Goal: Check status: Check status

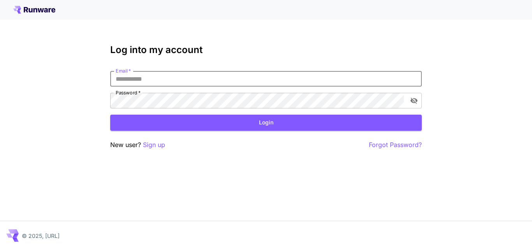
click at [168, 79] on input "Email   *" at bounding box center [265, 79] width 311 height 16
type input "**********"
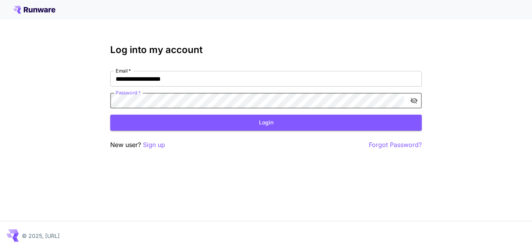
click button "Login" at bounding box center [265, 122] width 311 height 16
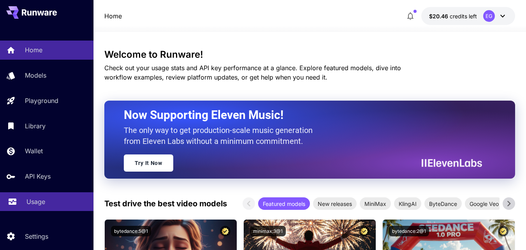
click at [36, 199] on p "Usage" at bounding box center [35, 201] width 19 height 9
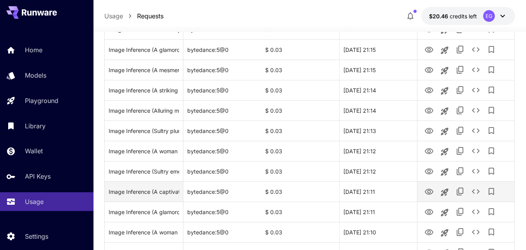
scroll to position [78, 0]
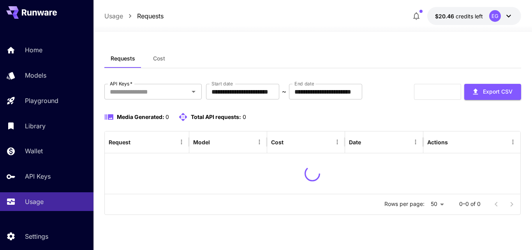
drag, startPoint x: 0, startPoint y: 0, endPoint x: 300, endPoint y: 37, distance: 302.4
click at [290, 40] on div "**********" at bounding box center [312, 141] width 417 height 218
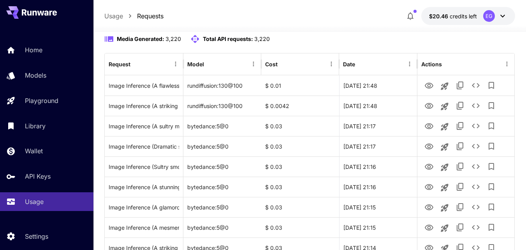
scroll to position [117, 0]
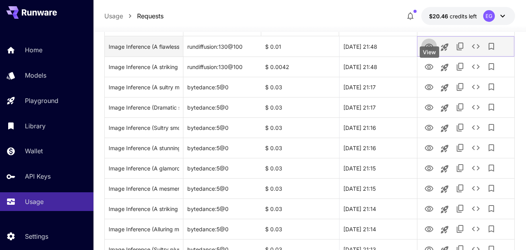
click at [427, 49] on icon "View" at bounding box center [429, 47] width 9 height 6
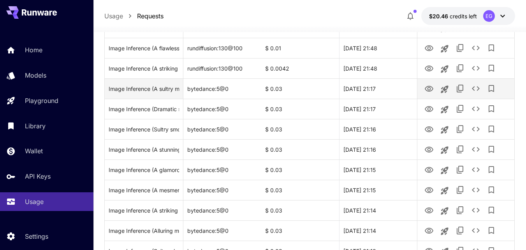
scroll to position [117, 0]
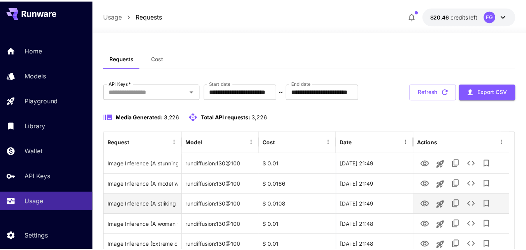
scroll to position [117, 0]
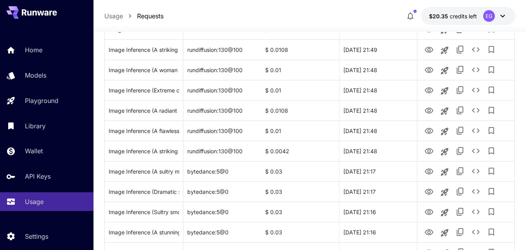
scroll to position [78, 0]
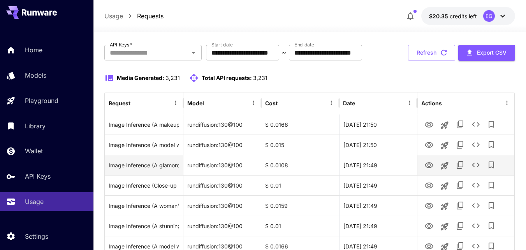
scroll to position [78, 0]
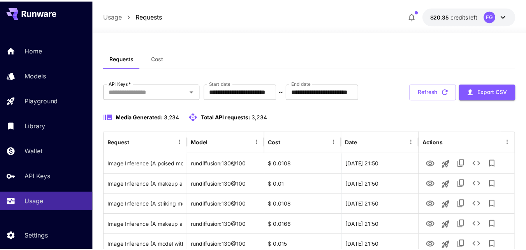
scroll to position [78, 0]
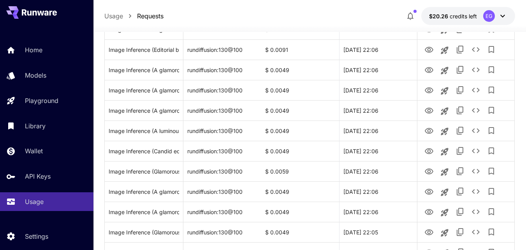
scroll to position [117, 0]
